Goal: Communication & Community: Answer question/provide support

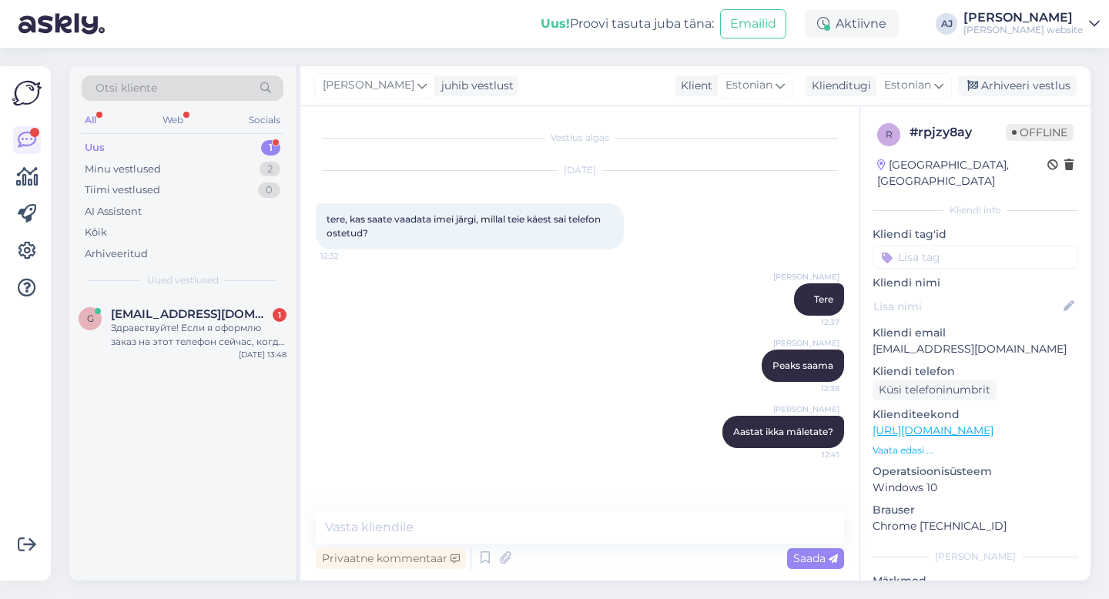
click at [174, 340] on div "Здравствуйте! Если я оформлю заказ на этот телефон сейчас, когда я смогу получи…" at bounding box center [199, 335] width 176 height 28
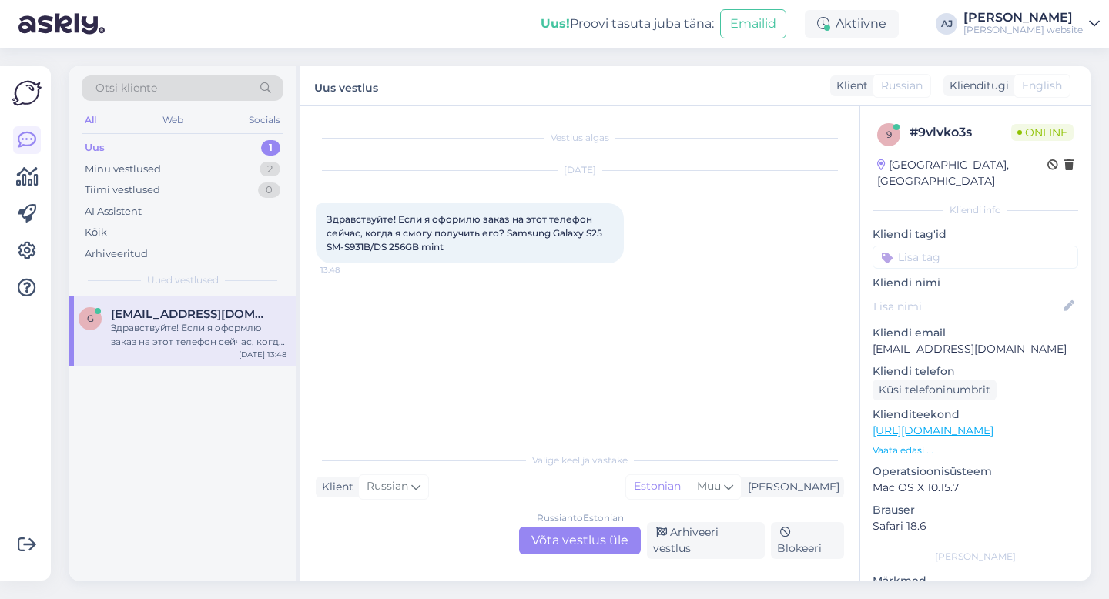
click at [579, 536] on div "Russian to Estonian Võta vestlus üle" at bounding box center [580, 541] width 122 height 28
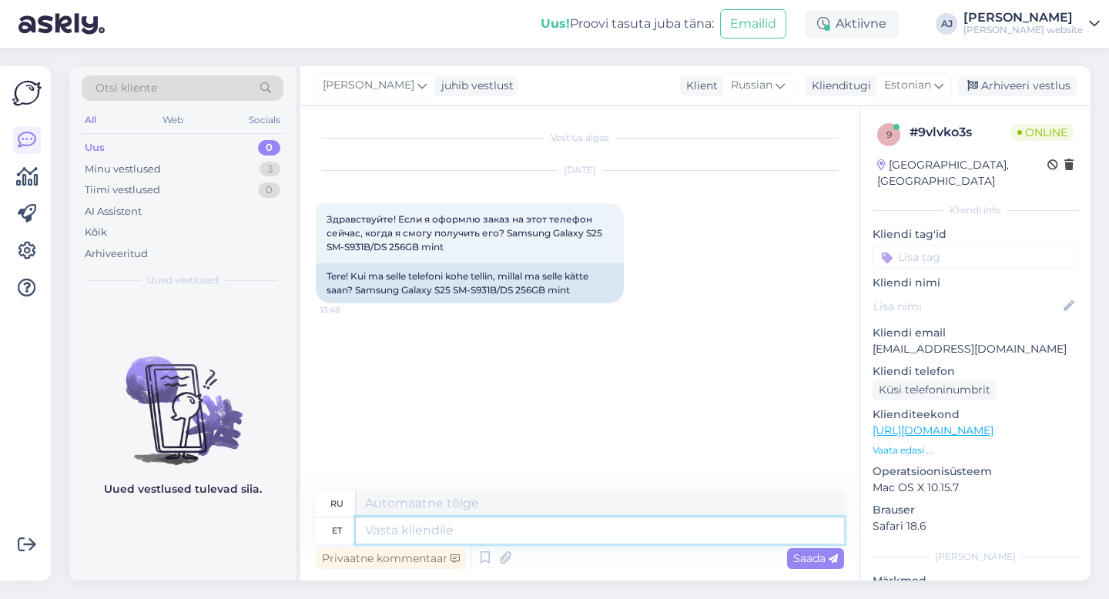
click at [394, 539] on textarea at bounding box center [600, 531] width 488 height 26
type textarea "Tere"
type textarea "Привет"
type textarea "Tere päevast"
type textarea "Добрый день"
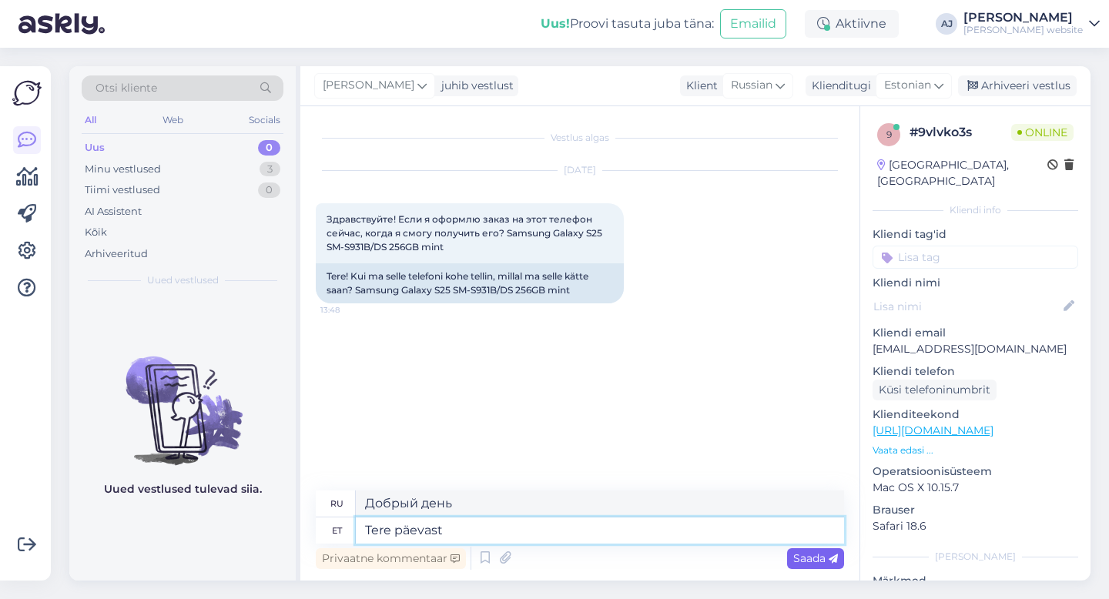
type textarea "Tere päevast"
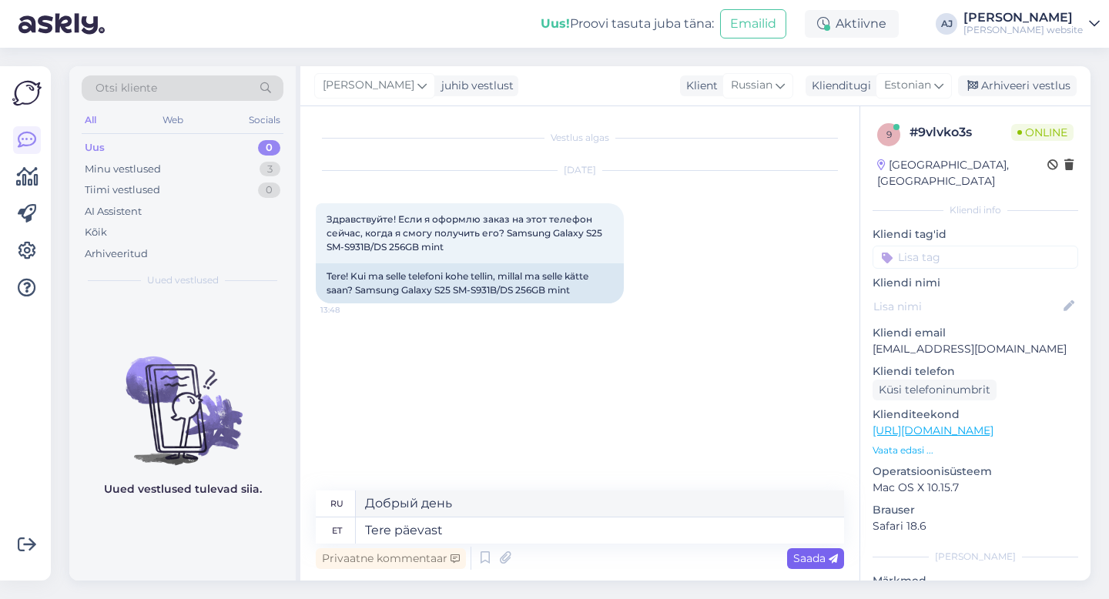
click at [814, 557] on span "Saada" at bounding box center [815, 559] width 45 height 14
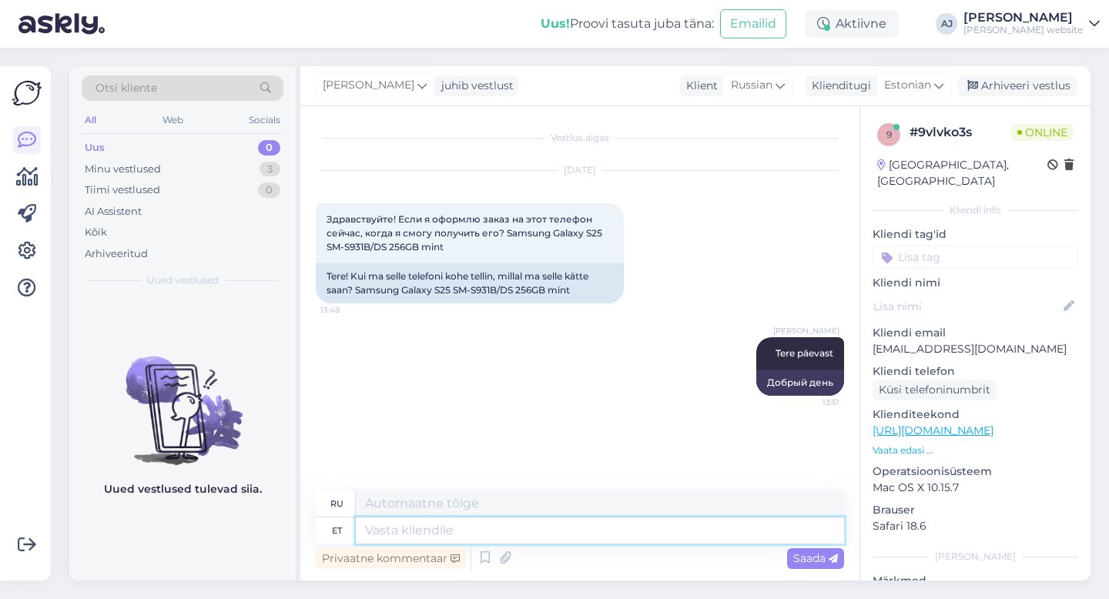
click at [386, 530] on textarea at bounding box center [600, 531] width 488 height 26
type textarea ":("
type textarea ":)"
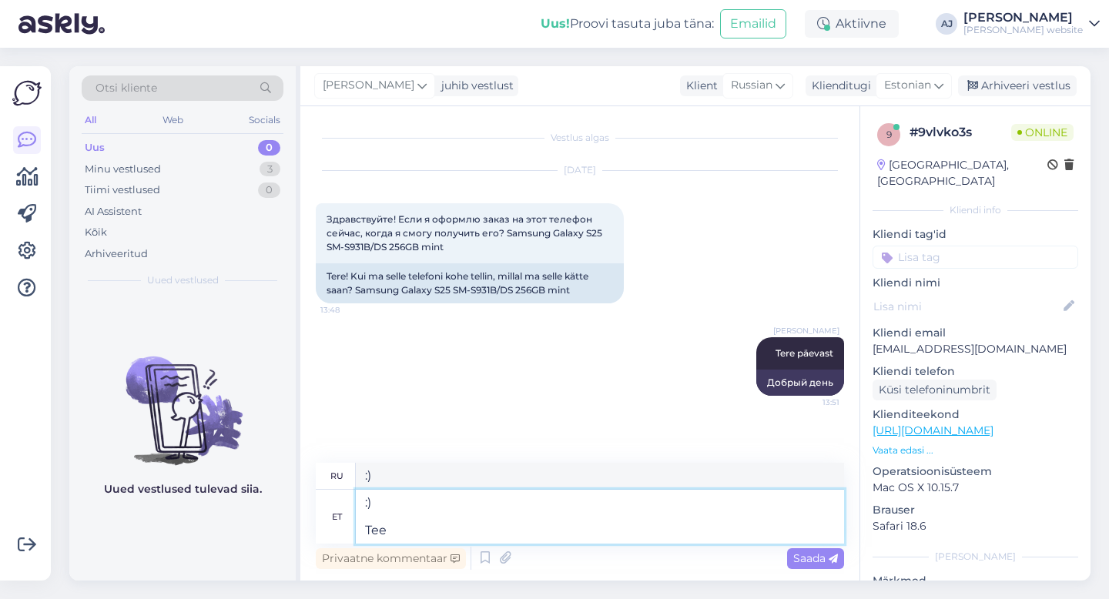
type textarea ":) Tee"
type textarea ":) Чай"
type textarea ":) Tee just"
type textarea ":) Сделай это правильно"
type textarea ":) Tee just ju t"
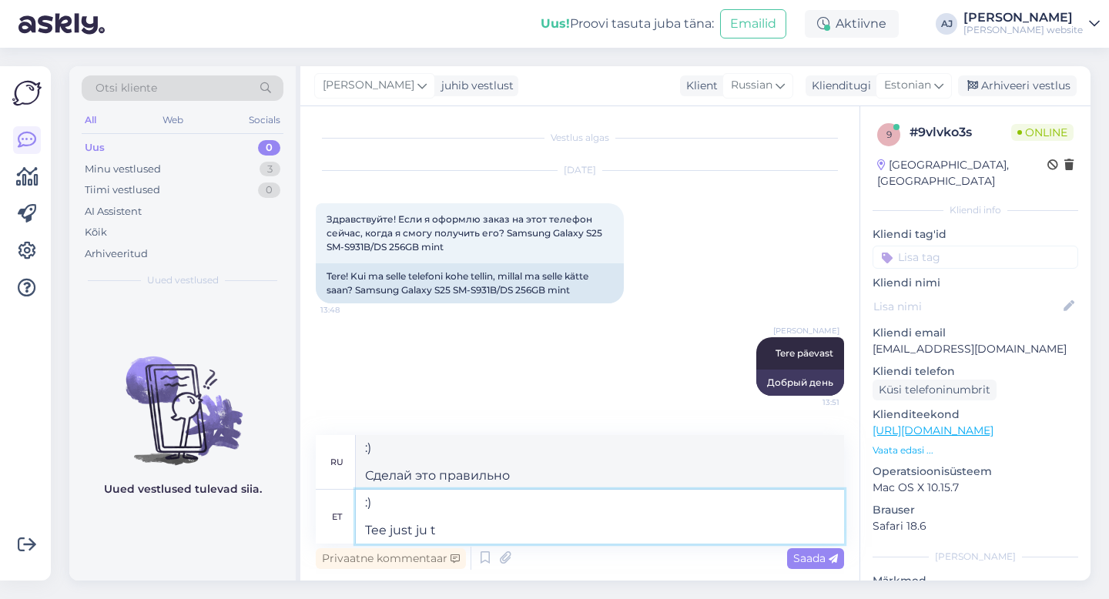
type textarea ":) Просто сделай это."
type textarea ":) Tee just ju tellist"
type textarea ":) Просто сделай кирпич"
type textarea ":) Tee just ju tellisite s"
type textarea ":) Вы только что оформили заказ."
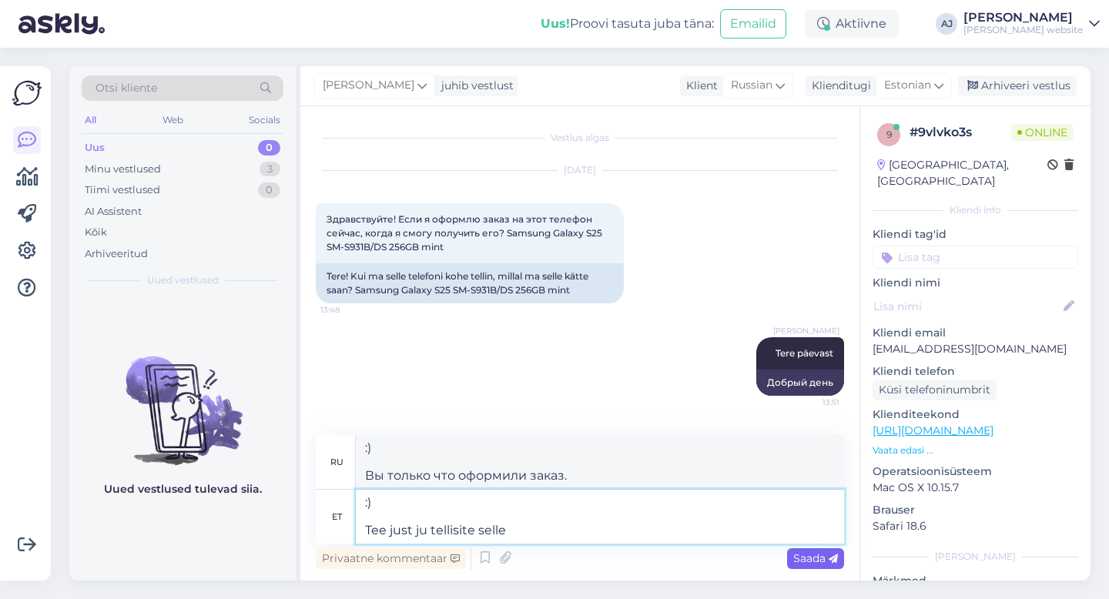
type textarea ":) Tee just ju tellisite selle"
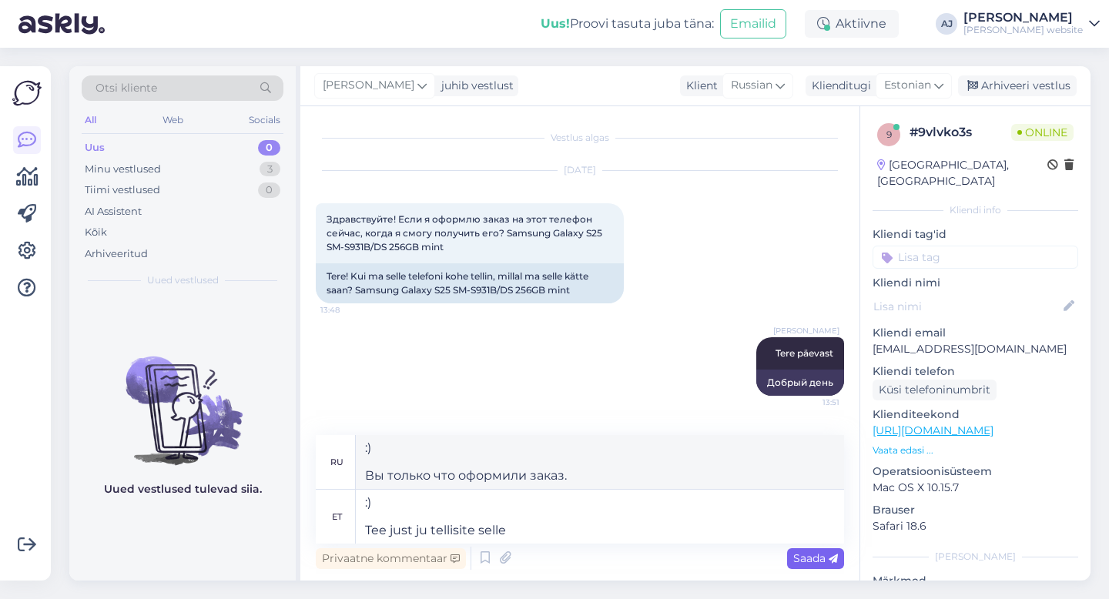
click at [813, 559] on span "Saada" at bounding box center [815, 559] width 45 height 14
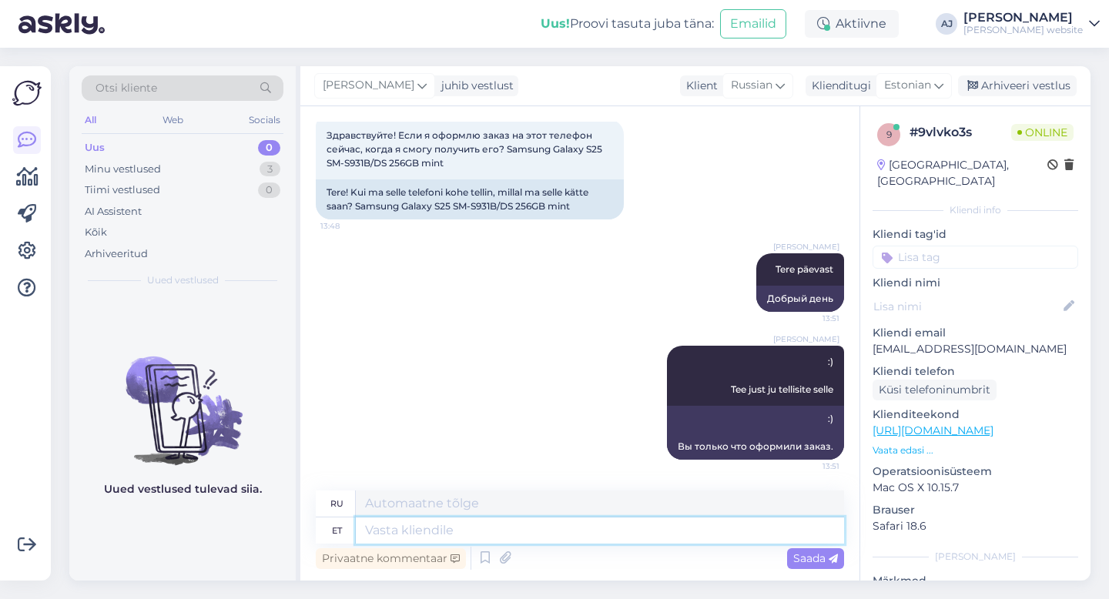
click at [377, 525] on textarea at bounding box center [600, 531] width 488 height 26
type textarea "Kätte s"
type textarea "Рука"
type textarea "Kätte saate"
type textarea "Вы можете это получить."
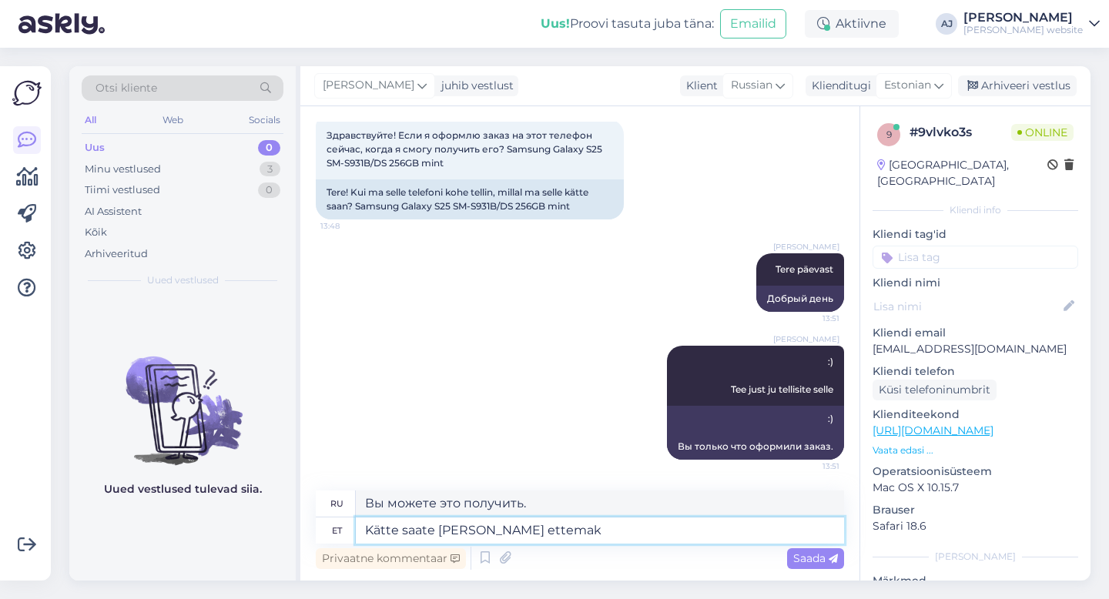
type textarea "Kätte saate [PERSON_NAME] ettemaks"
type textarea "Вы получите его после внесения предоплаты."
type textarea "Kätte saate [PERSON_NAME] ettemaksu tasumist [PERSON_NAME]"
type textarea "Вы можете получить его сегодня после предоплаты."
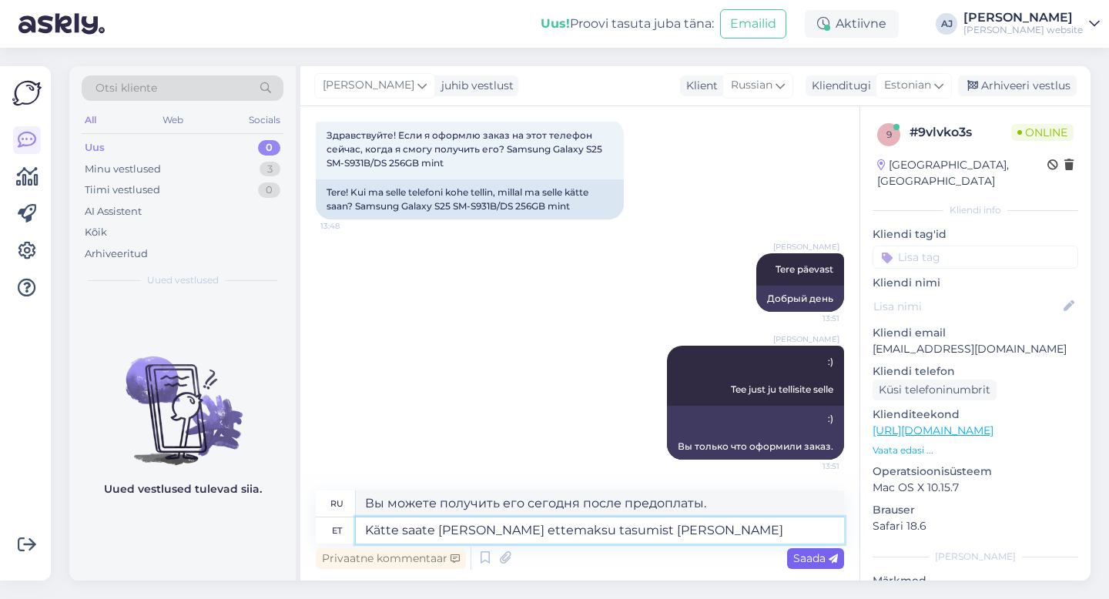
type textarea "Kätte saate [PERSON_NAME] ettemaksu tasumist [PERSON_NAME]"
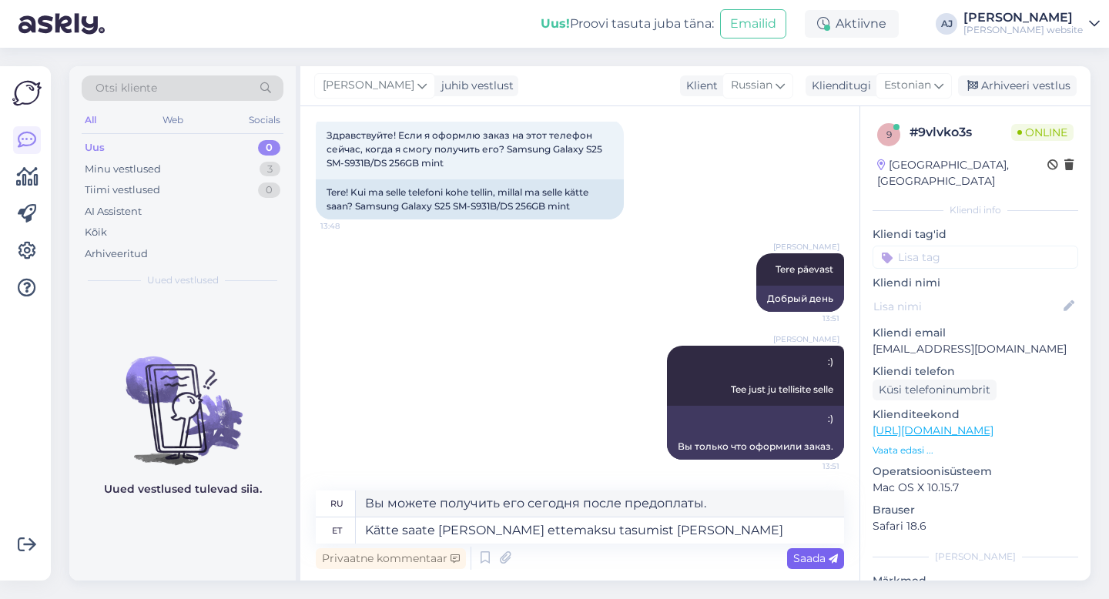
click at [796, 559] on span "Saada" at bounding box center [815, 559] width 45 height 14
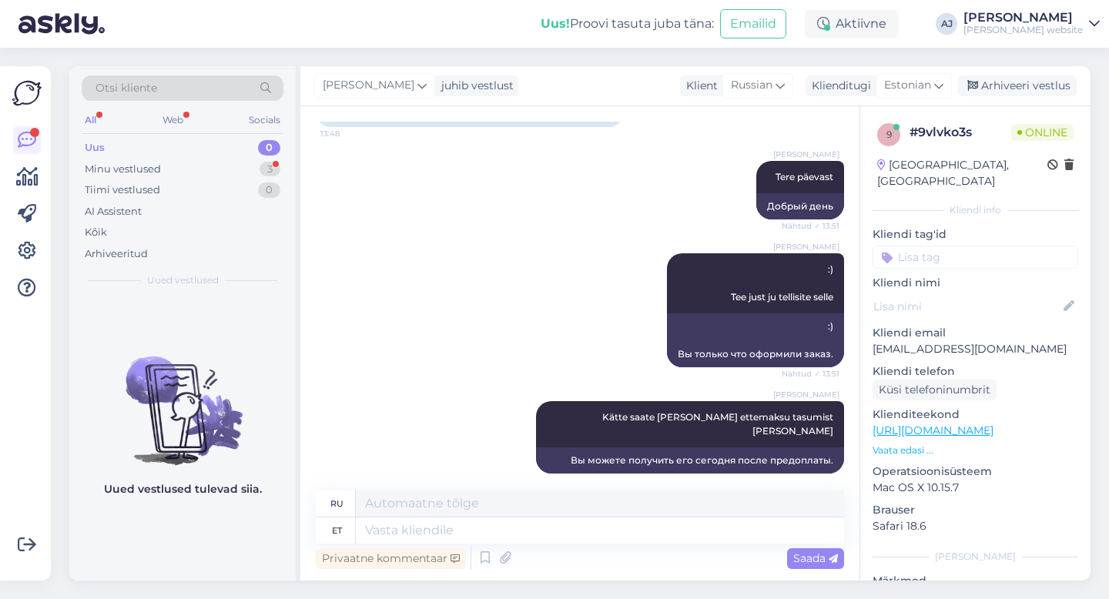
scroll to position [269, 0]
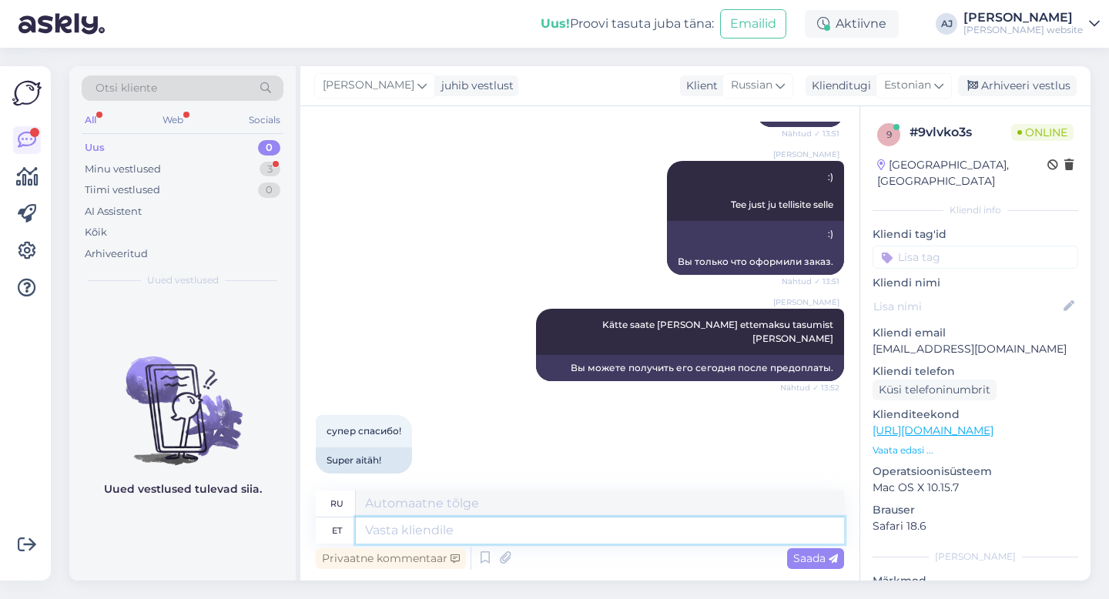
click at [377, 538] on textarea at bounding box center [600, 531] width 488 height 26
type textarea "palun"
type textarea "пожалуйста"
click at [372, 531] on textarea "palun" at bounding box center [600, 531] width 488 height 26
type textarea "Palun"
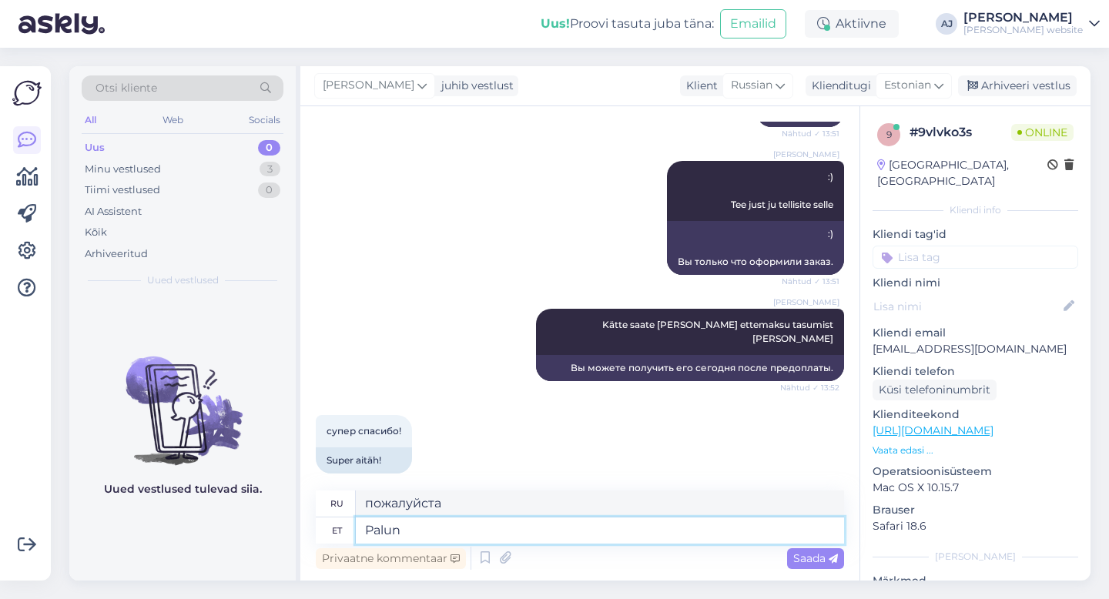
type textarea "Пожалуйста"
type textarea "Palun"
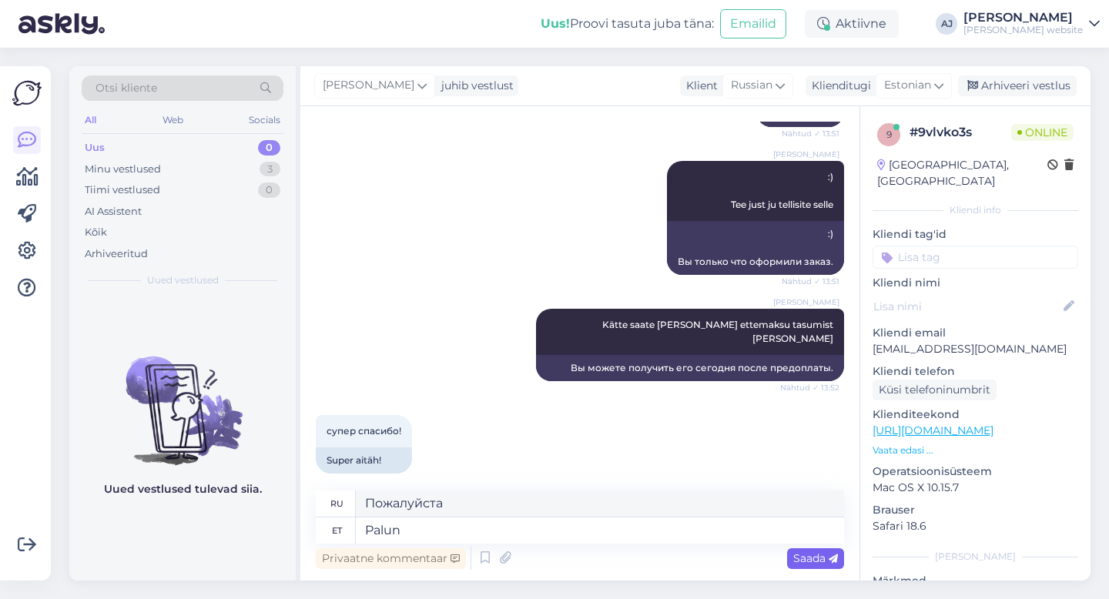
click at [797, 559] on span "Saada" at bounding box center [815, 559] width 45 height 14
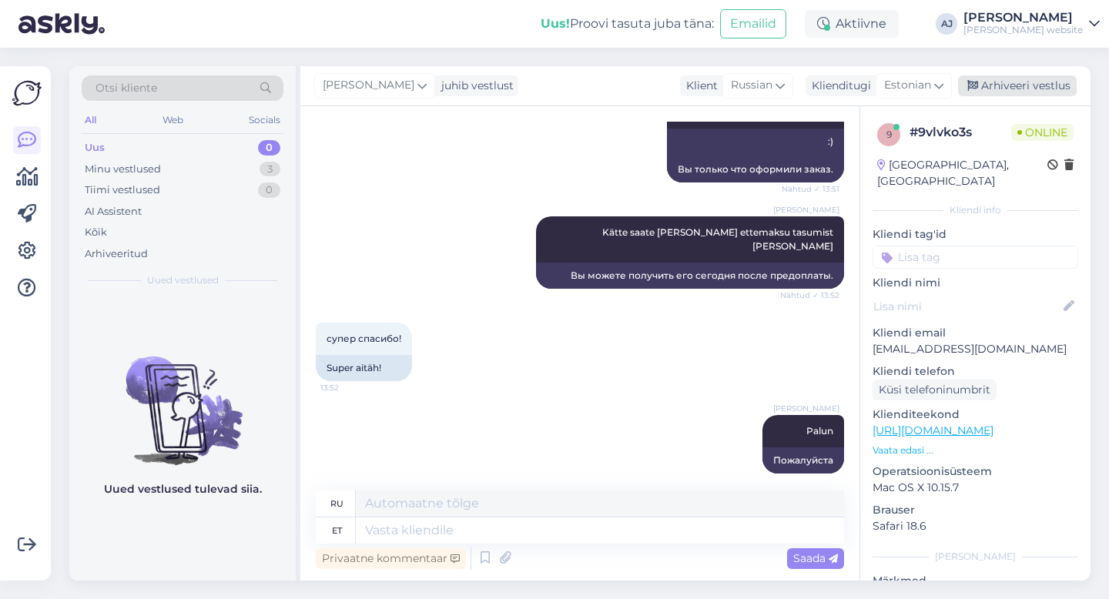
click at [1008, 84] on div "Arhiveeri vestlus" at bounding box center [1017, 85] width 119 height 21
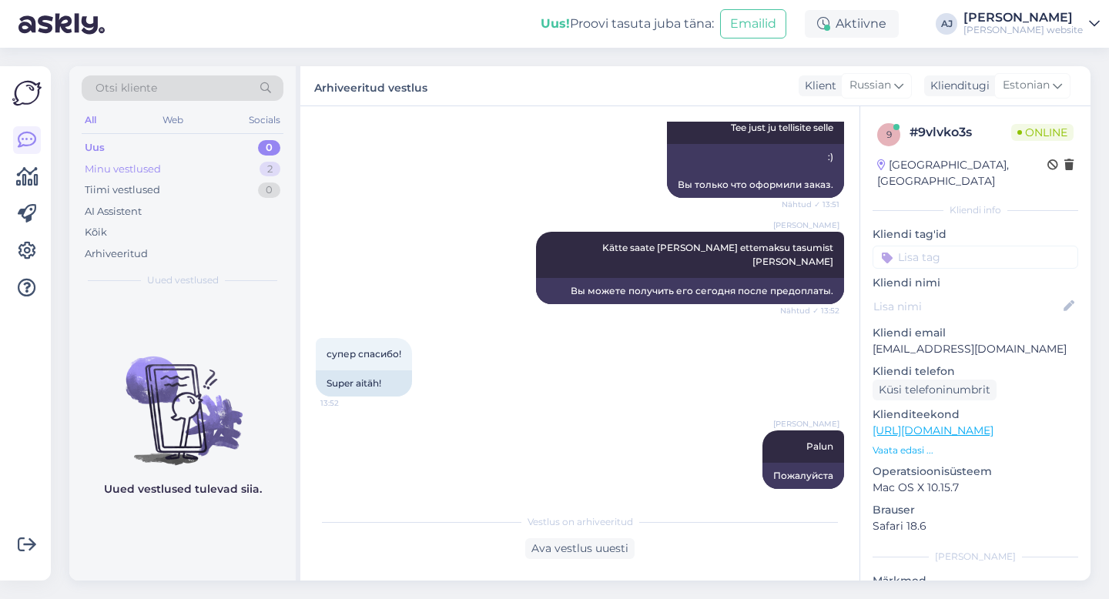
click at [95, 167] on div "Minu vestlused" at bounding box center [123, 169] width 76 height 15
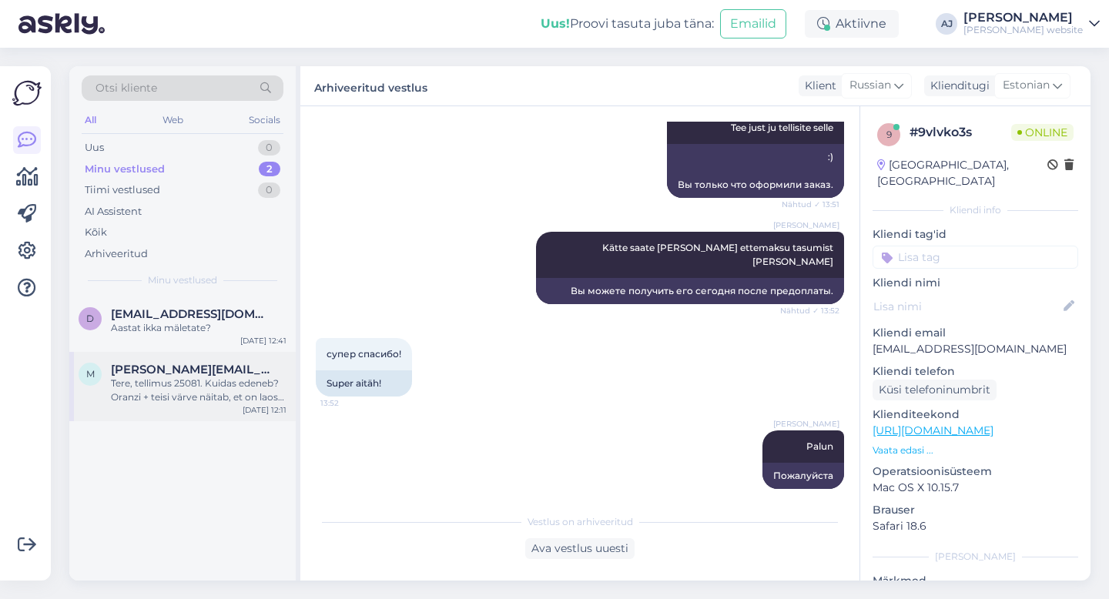
click at [185, 362] on div "m [PERSON_NAME][EMAIL_ADDRESS][DOMAIN_NAME] Tere, tellimus 25081. Kuidas edeneb…" at bounding box center [182, 386] width 226 height 69
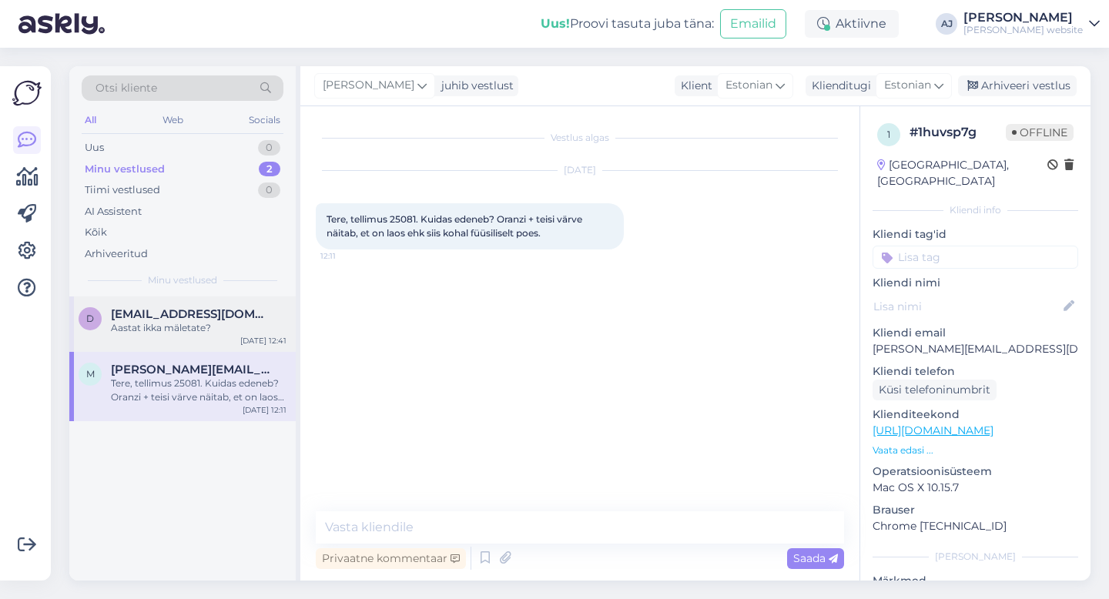
click at [153, 326] on div "Aastat ikka mäletate?" at bounding box center [199, 328] width 176 height 14
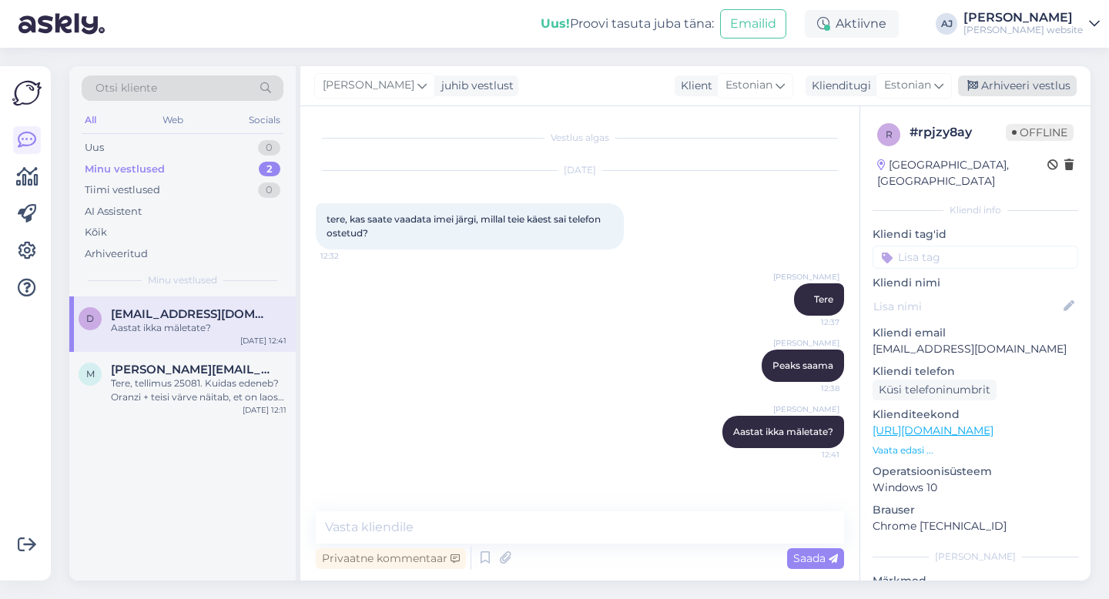
click at [991, 82] on div "Arhiveeri vestlus" at bounding box center [1017, 85] width 119 height 21
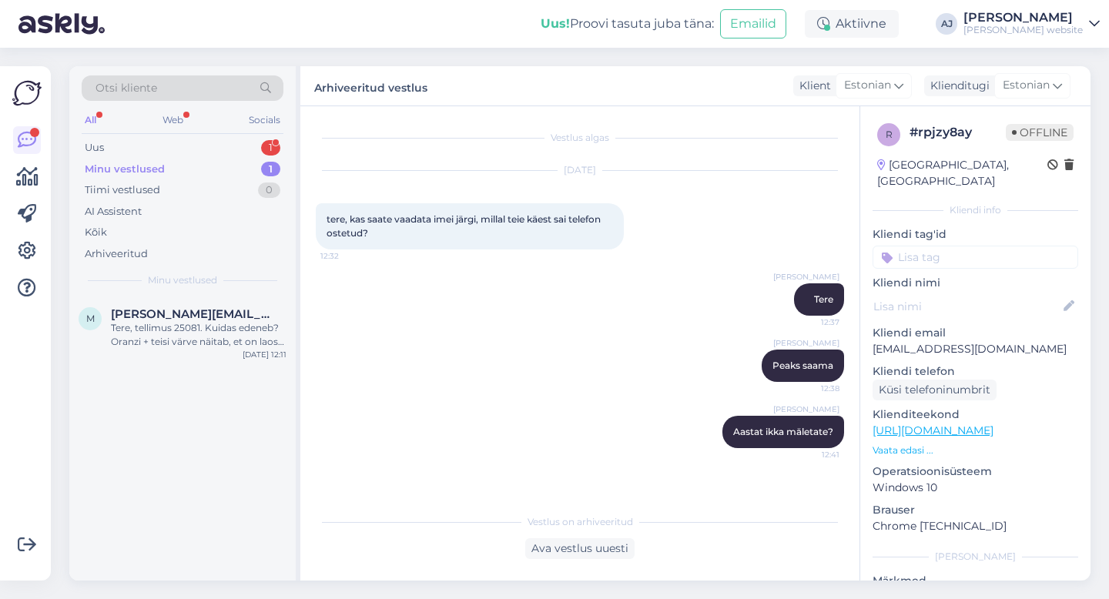
click at [145, 165] on div "Minu vestlused" at bounding box center [125, 169] width 80 height 15
click at [122, 148] on div "Uus 1" at bounding box center [183, 148] width 202 height 22
click at [185, 332] on div "Скажите пожалуйста а как я могу отменить заказ? Я хочу взять на другое имя, поэ…" at bounding box center [199, 335] width 176 height 28
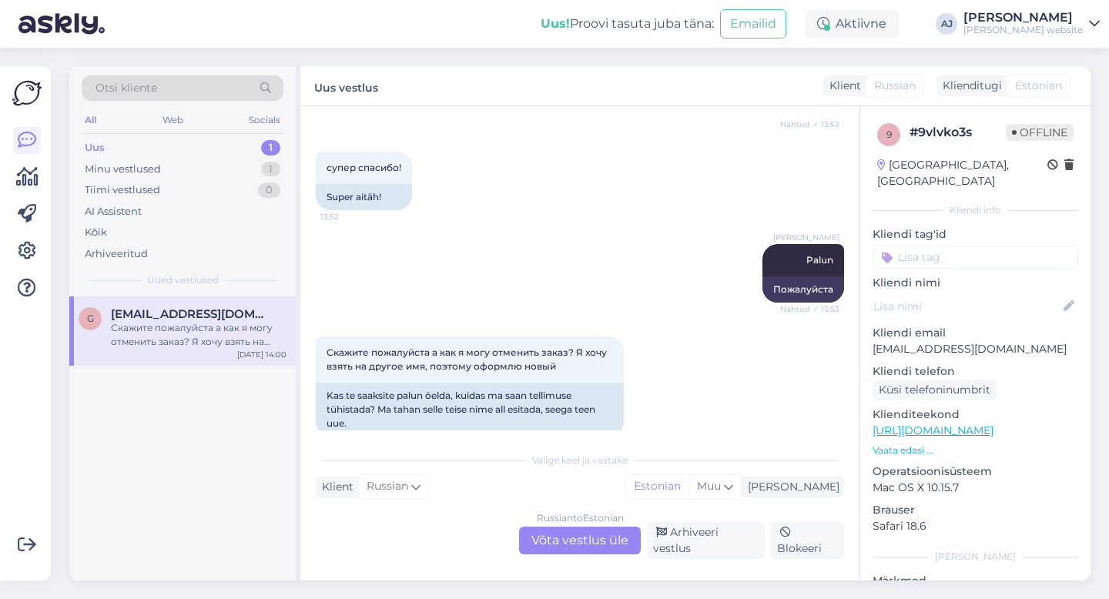
click at [582, 545] on div "Russian to Estonian Võta vestlus üle" at bounding box center [580, 541] width 122 height 28
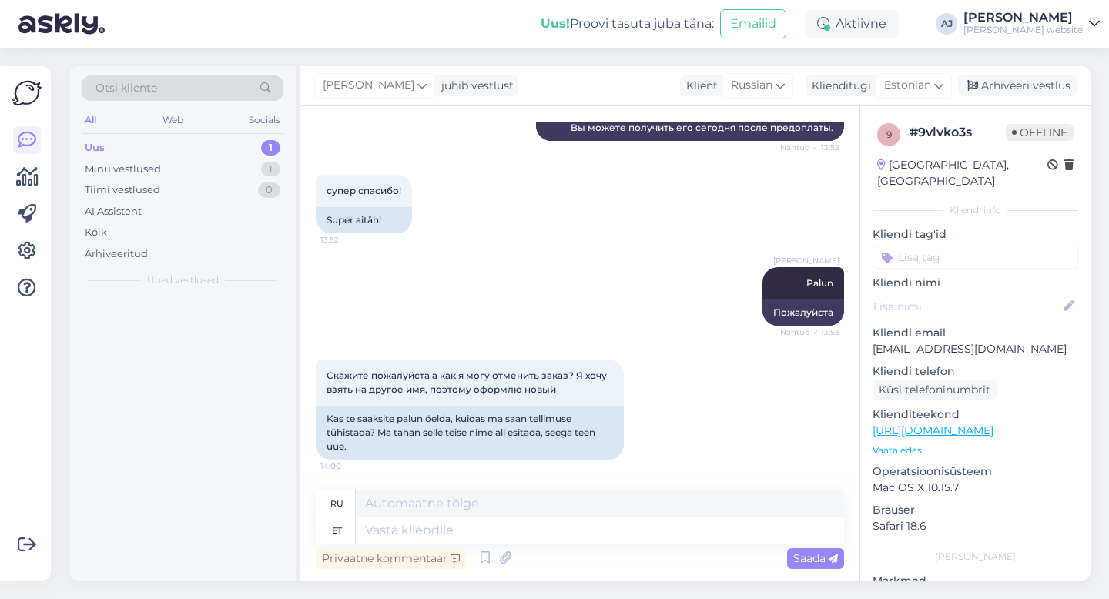
scroll to position [495, 0]
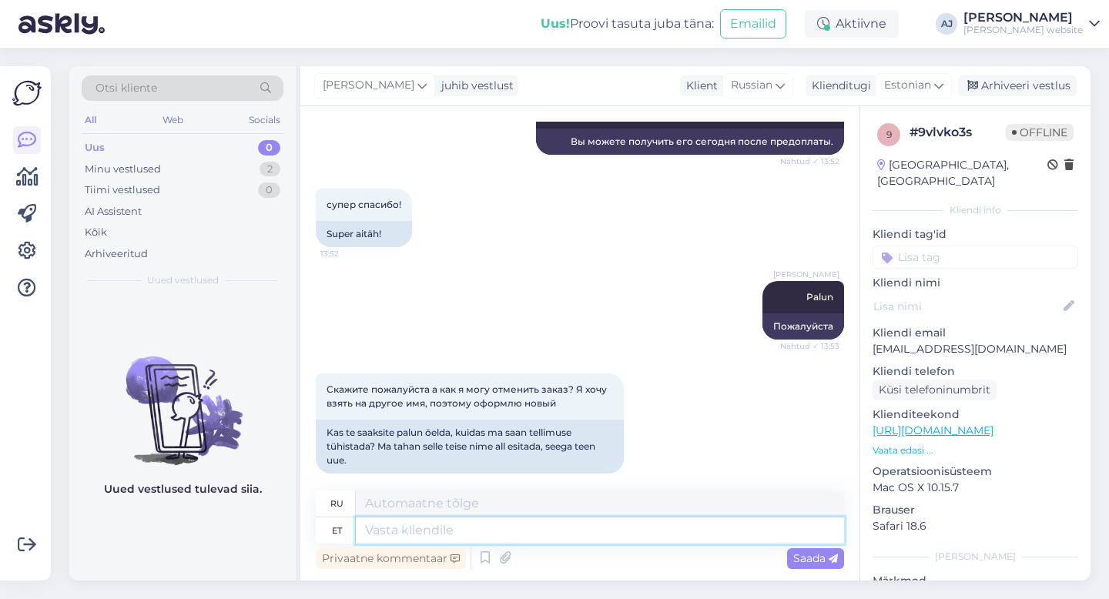
click at [415, 535] on textarea at bounding box center [600, 531] width 488 height 26
type textarea "Tehke"
type textarea "Делать"
type textarea "Tehke uus t"
type textarea "Создайте новый"
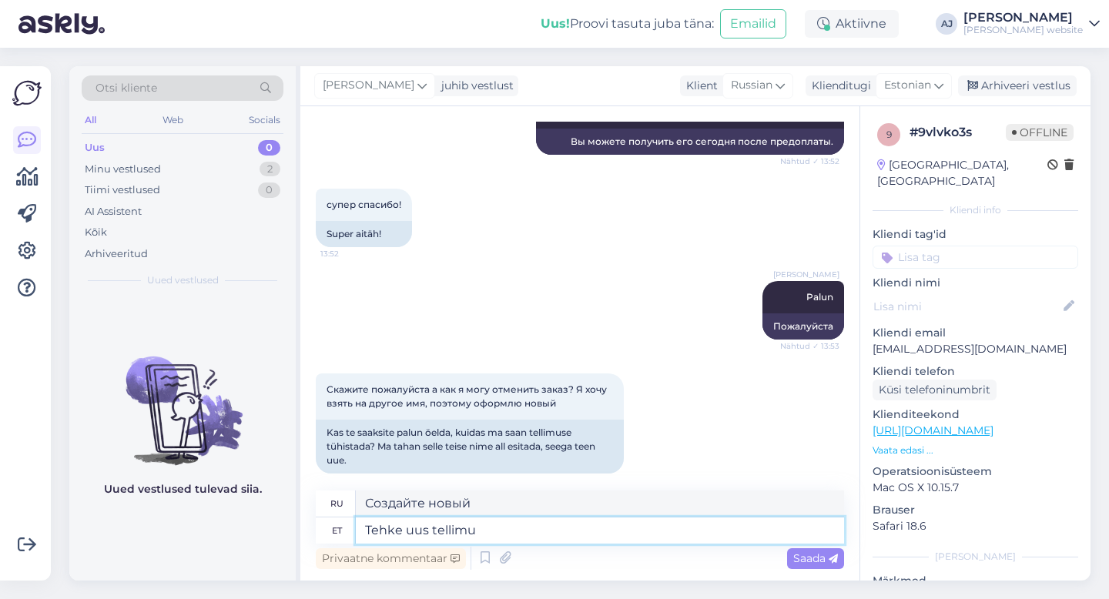
type textarea "Tehke uus tellimus"
type textarea "Оформить новый заказ"
type textarea "Tehke uus tellimus"
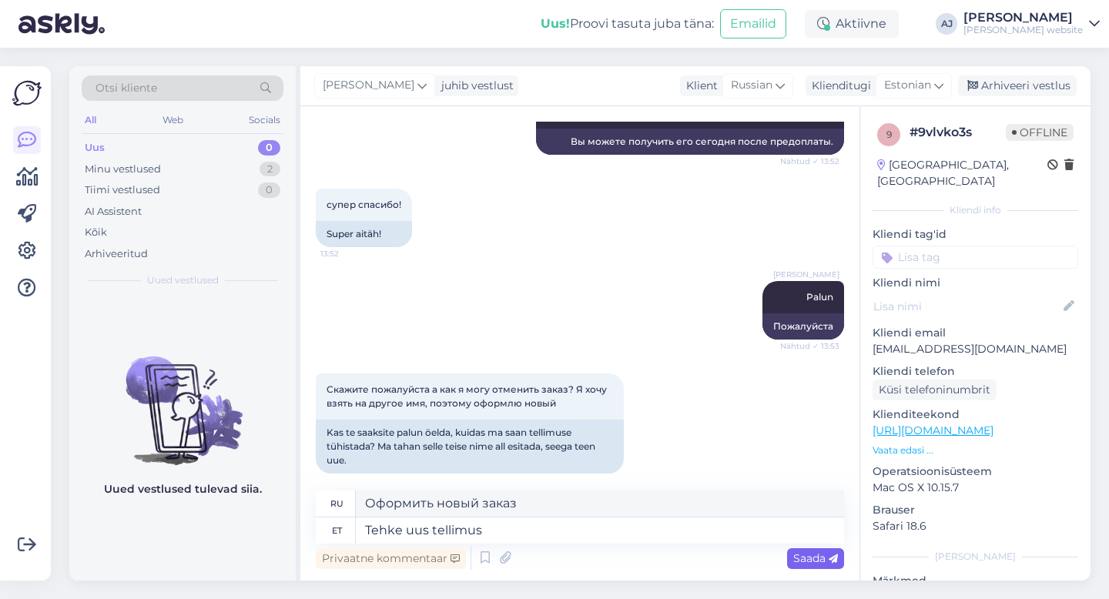
click at [811, 562] on span "Saada" at bounding box center [815, 559] width 45 height 14
click at [1036, 86] on div "Arhiveeri vestlus" at bounding box center [1017, 85] width 119 height 21
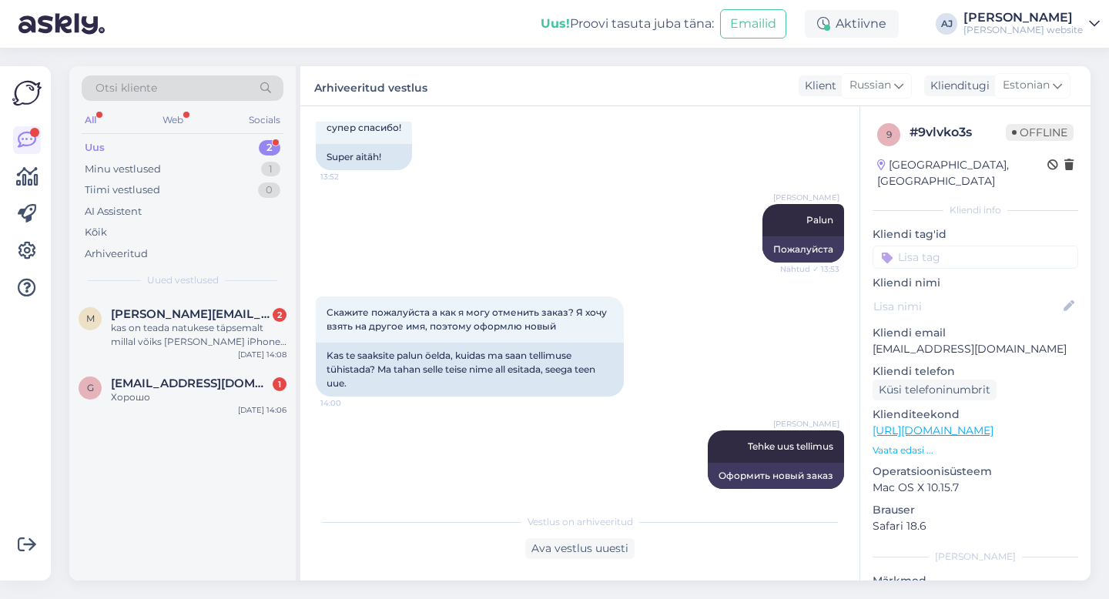
scroll to position [665, 0]
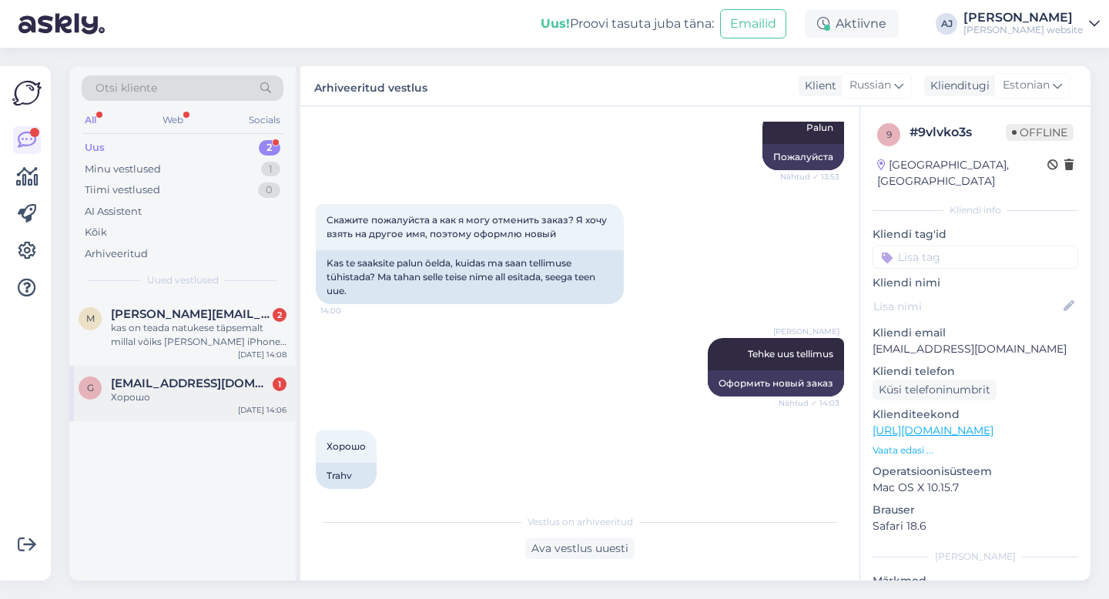
click at [171, 374] on div "g [EMAIL_ADDRESS][DOMAIN_NAME] 1 Хорошо [DATE] 14:06" at bounding box center [182, 393] width 226 height 55
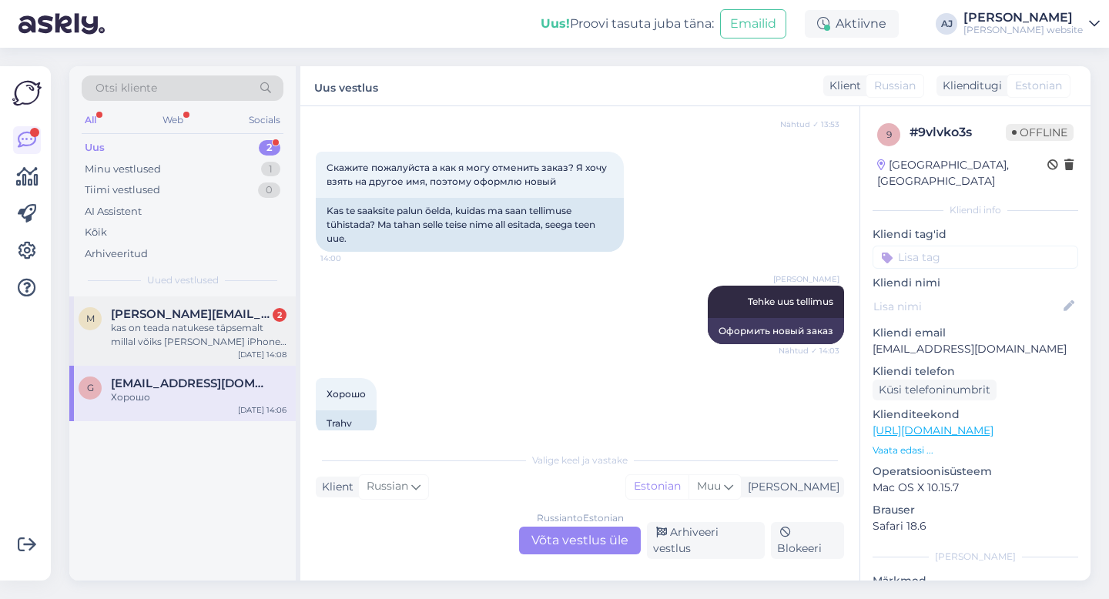
click at [150, 316] on span "[PERSON_NAME][EMAIL_ADDRESS][DOMAIN_NAME]" at bounding box center [191, 314] width 160 height 14
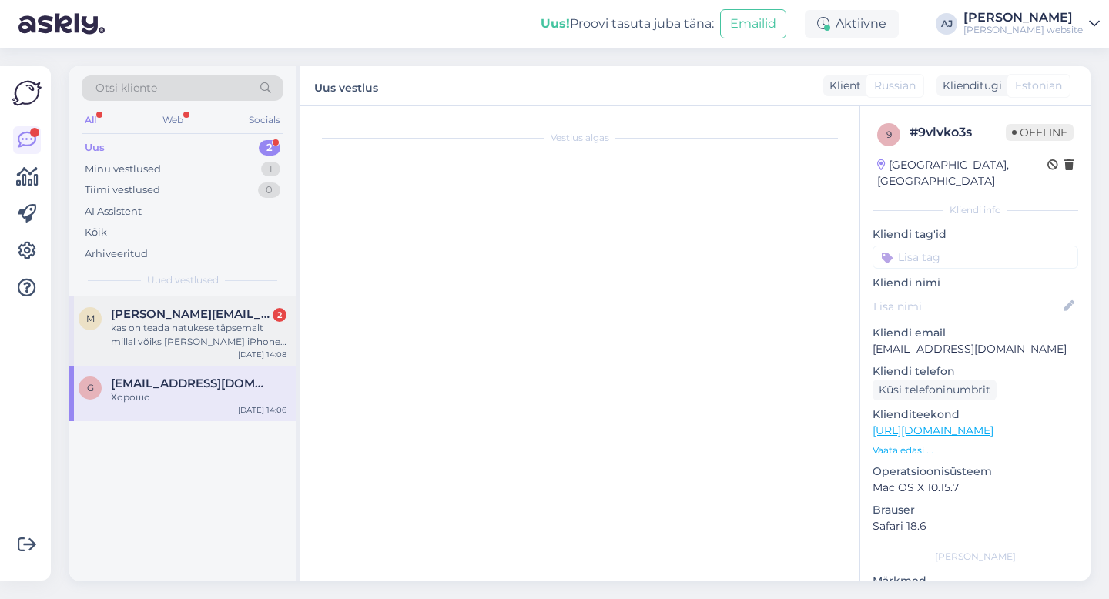
scroll to position [337, 0]
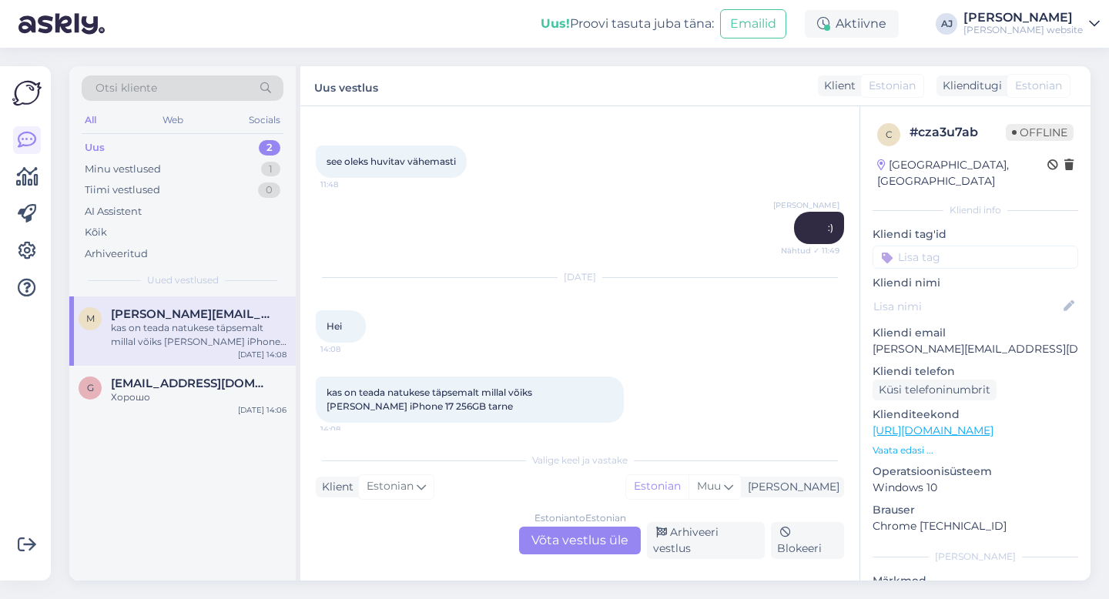
click at [552, 542] on div "Estonian to Estonian Võta vestlus üle" at bounding box center [580, 541] width 122 height 28
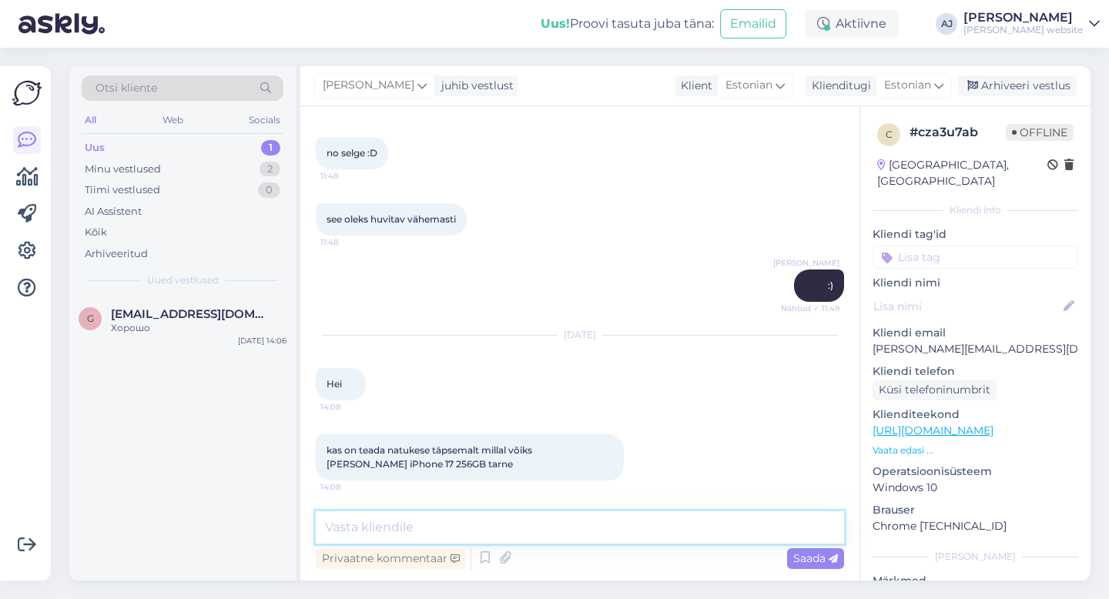
click at [379, 528] on textarea at bounding box center [580, 528] width 528 height 32
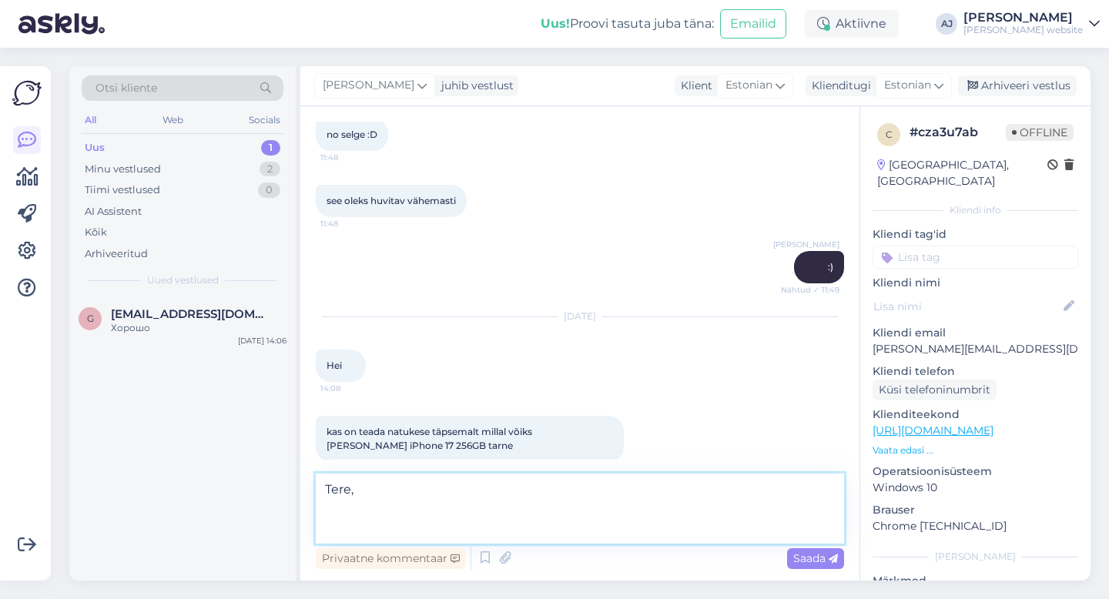
scroll to position [317, 0]
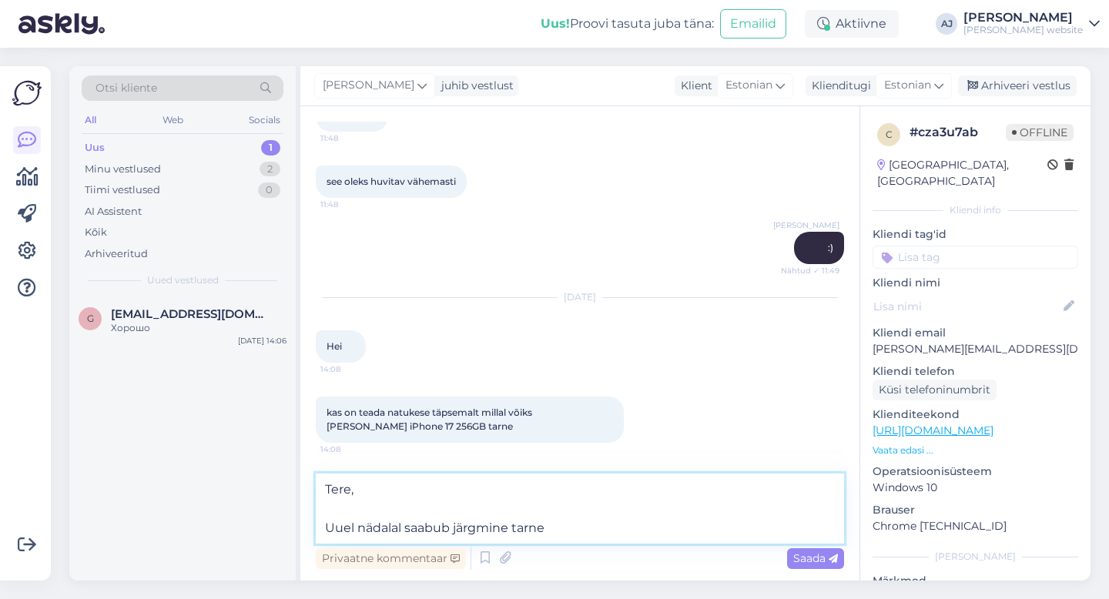
type textarea "Tere, Uuel nädalal saabub järgmine tarne"
click at [806, 565] on div "Saada" at bounding box center [815, 559] width 57 height 21
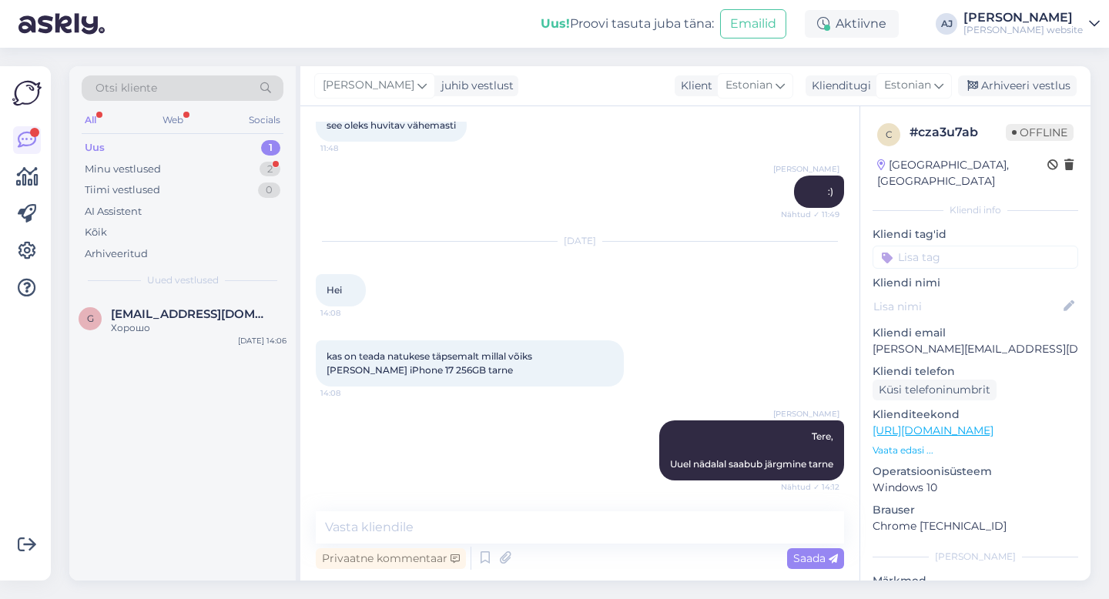
scroll to position [439, 0]
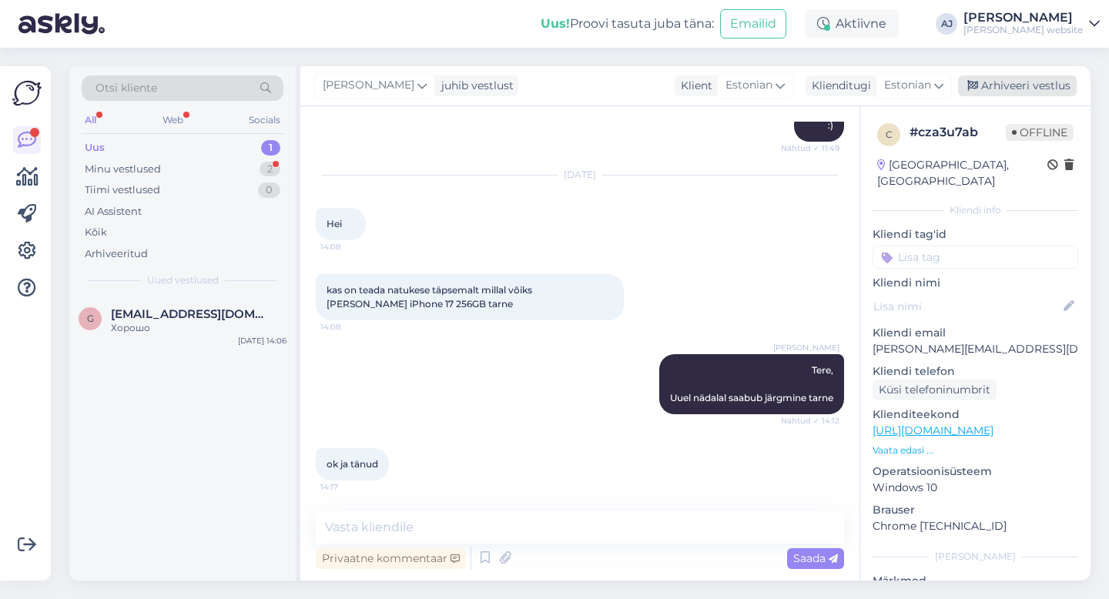
click at [1000, 94] on div "Arhiveeri vestlus" at bounding box center [1017, 85] width 119 height 21
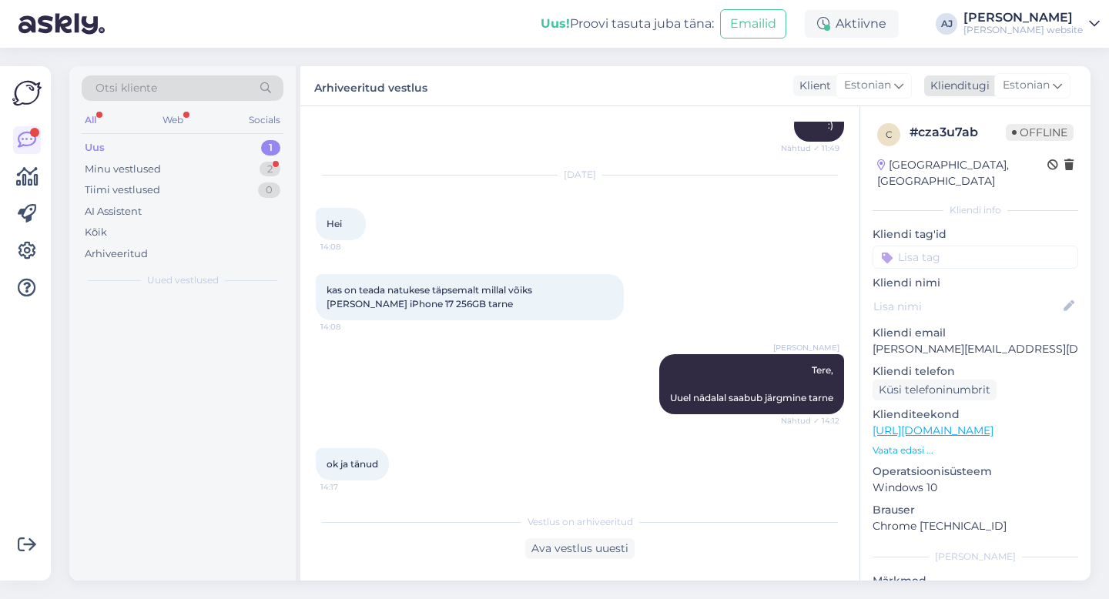
scroll to position [445, 0]
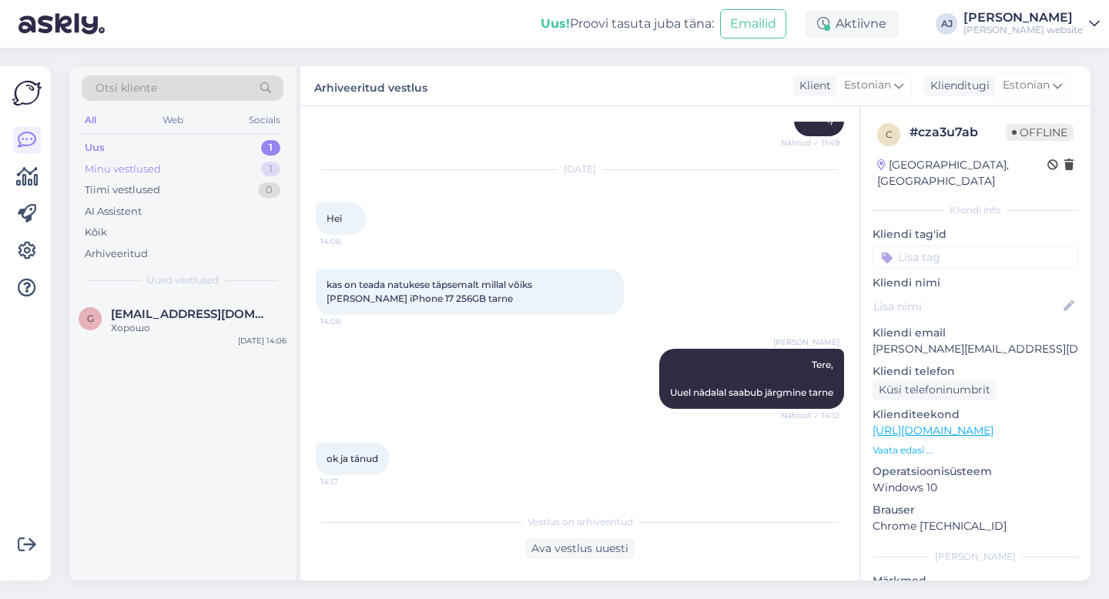
click at [100, 167] on div "Minu vestlused" at bounding box center [123, 169] width 76 height 15
click at [120, 146] on div "Uus 1" at bounding box center [183, 148] width 202 height 22
click at [128, 316] on span "[EMAIL_ADDRESS][DOMAIN_NAME]" at bounding box center [191, 314] width 160 height 14
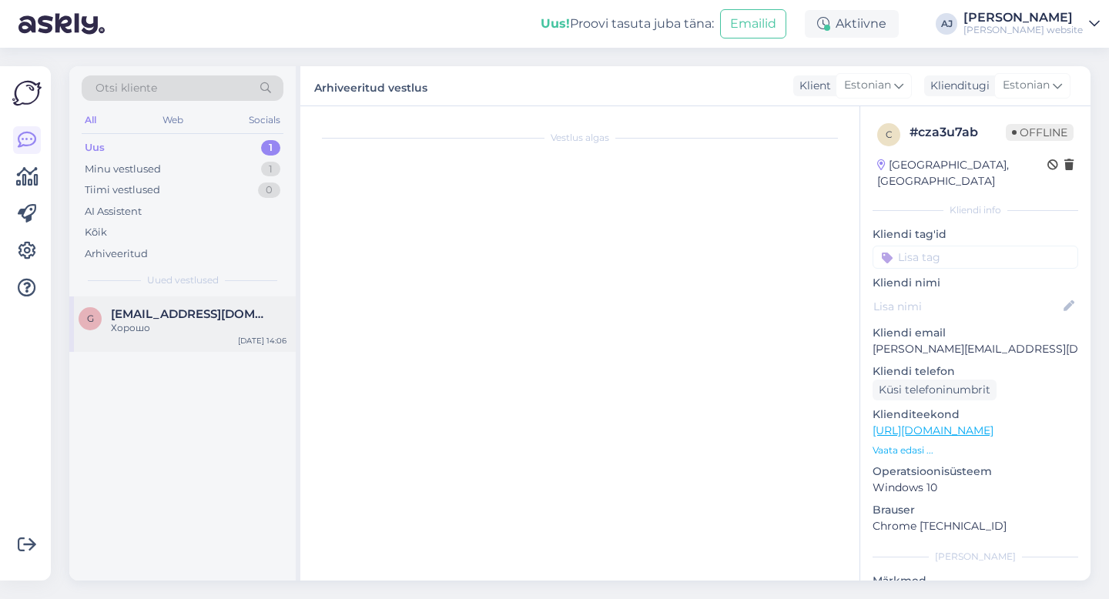
scroll to position [717, 0]
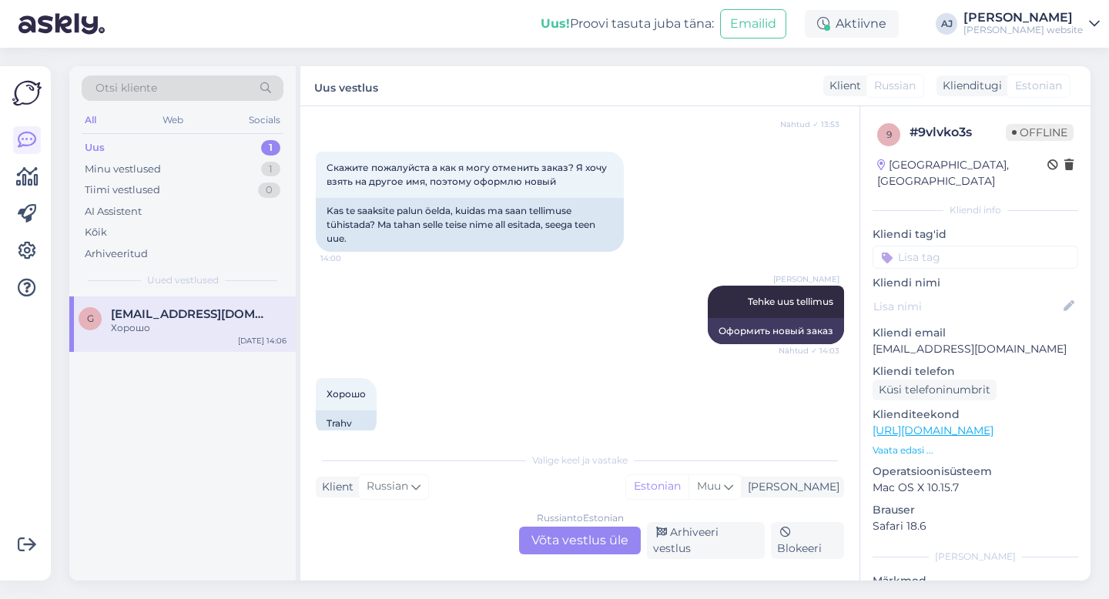
click at [563, 549] on div "Russian to Estonian Võta vestlus üle" at bounding box center [580, 541] width 122 height 28
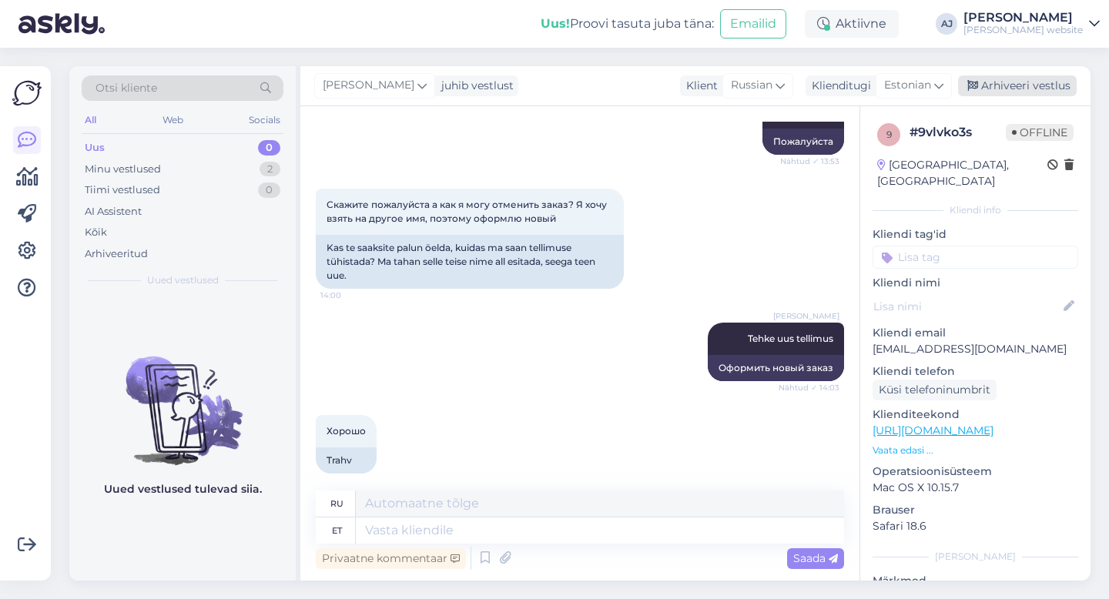
click at [1022, 79] on div "Arhiveeri vestlus" at bounding box center [1017, 85] width 119 height 21
